Goal: Task Accomplishment & Management: Manage account settings

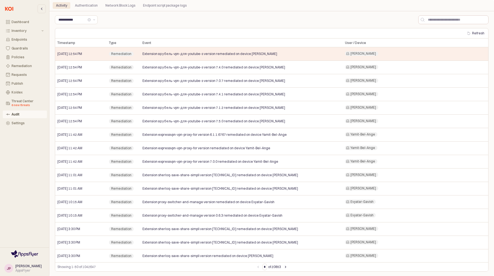
click at [16, 50] on div "Guardrails" at bounding box center [28, 48] width 32 height 4
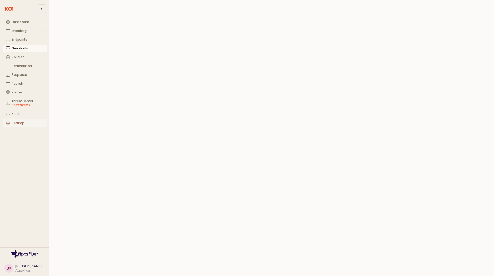
click at [12, 125] on button "Settings" at bounding box center [25, 123] width 44 height 8
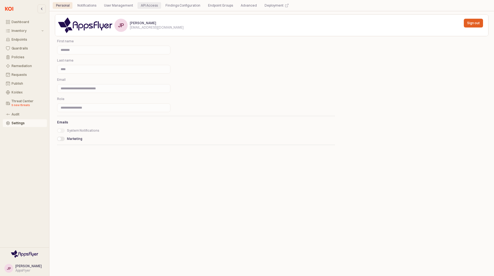
click at [154, 4] on div "API Access" at bounding box center [149, 5] width 17 height 7
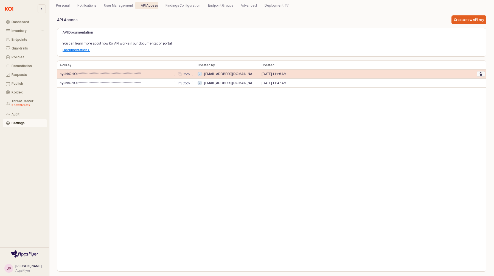
click at [482, 73] on icon "Remove" at bounding box center [480, 72] width 3 height 1
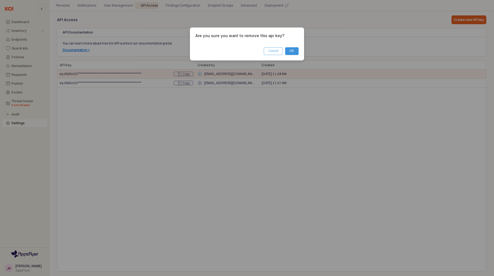
click at [272, 49] on button "Cancel" at bounding box center [273, 51] width 19 height 8
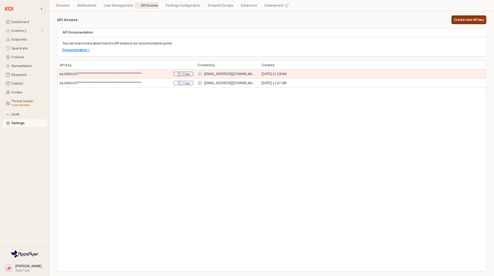
click at [468, 16] on div "Create new API key" at bounding box center [469, 20] width 30 height 8
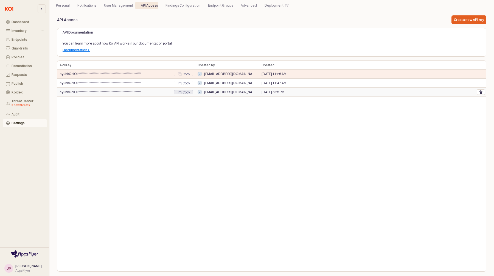
click at [183, 92] on div "Copy" at bounding box center [185, 92] width 7 height 4
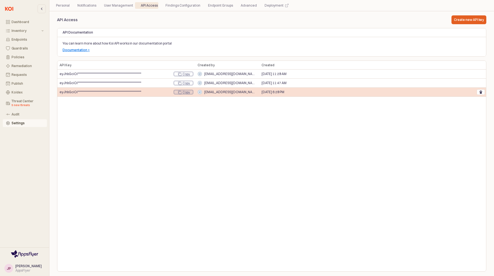
click at [184, 92] on div "Copy" at bounding box center [185, 92] width 7 height 4
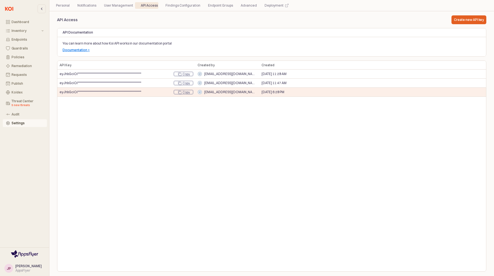
click at [16, 265] on span "[PERSON_NAME]" at bounding box center [28, 265] width 26 height 4
click at [25, 266] on span "[PERSON_NAME]" at bounding box center [28, 265] width 26 height 4
click at [7, 268] on div "JP" at bounding box center [9, 267] width 4 height 5
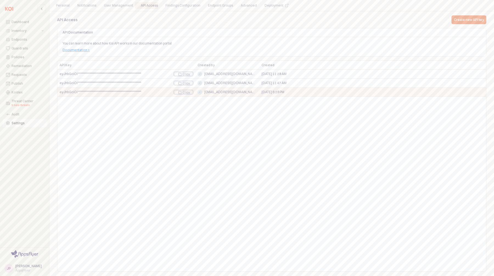
click at [23, 251] on img at bounding box center [24, 254] width 27 height 8
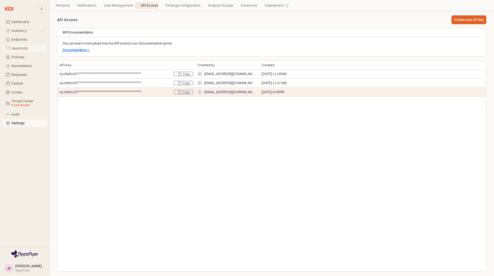
click at [20, 47] on div "Guardrails" at bounding box center [28, 48] width 32 height 4
